Goal: Find specific page/section: Find specific page/section

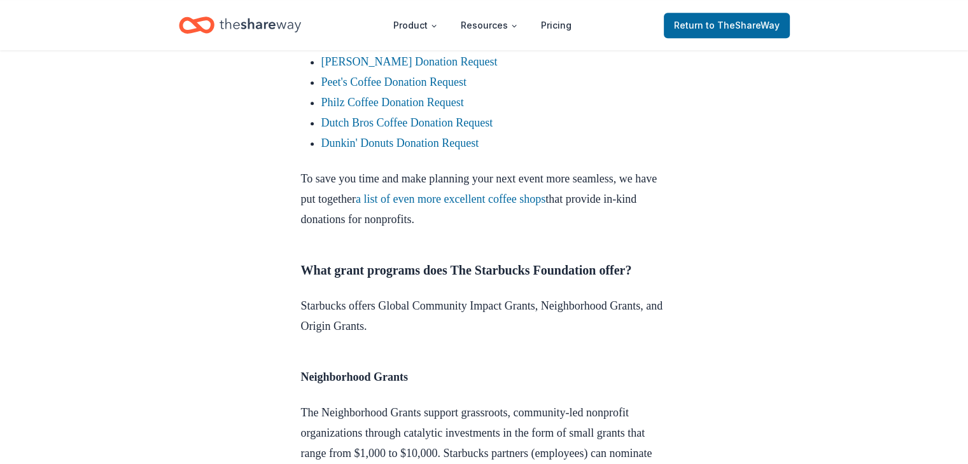
scroll to position [816, 0]
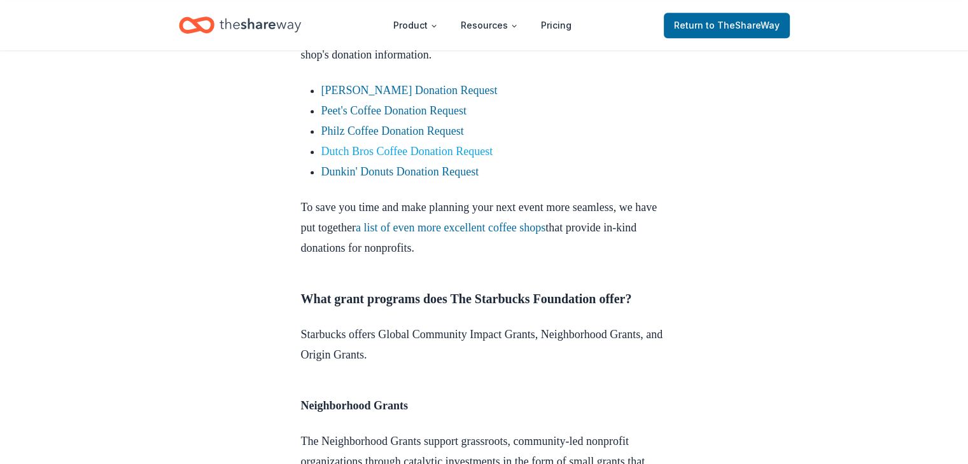
click at [465, 158] on link "Dutch Bros Coffee Donation Request" at bounding box center [407, 151] width 172 height 13
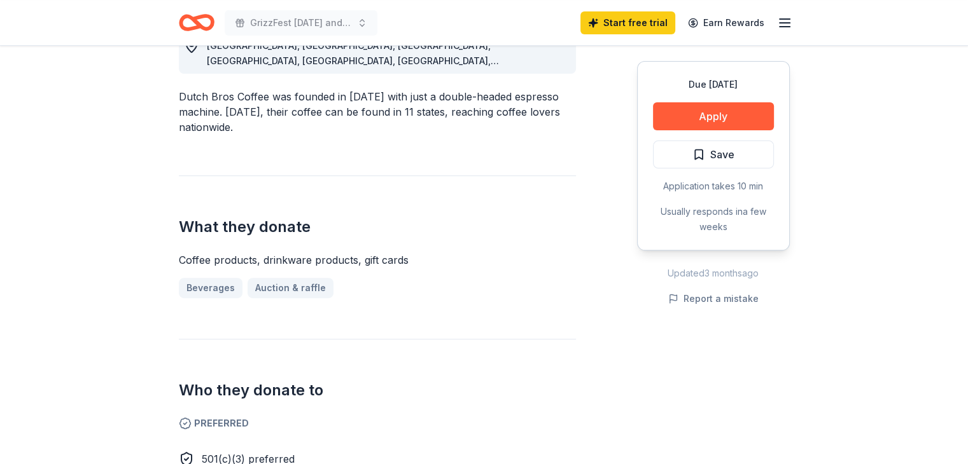
scroll to position [445, 0]
